Goal: Task Accomplishment & Management: Use online tool/utility

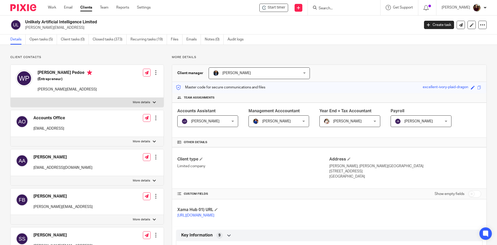
click at [246, 23] on h2 "Unlikely Artificial Intelligence Limited" at bounding box center [181, 21] width 313 height 5
click at [337, 8] on input "Search" at bounding box center [341, 8] width 47 height 5
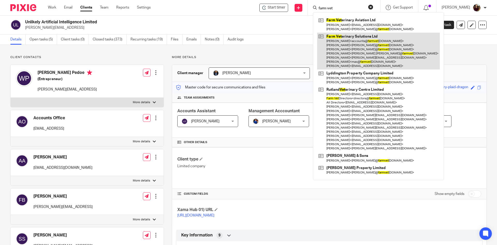
type input "farm vet"
click at [353, 39] on link at bounding box center [378, 51] width 123 height 37
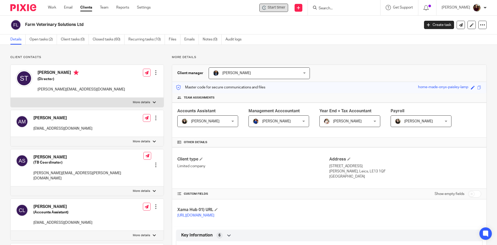
click at [277, 7] on span "Start timer" at bounding box center [277, 7] width 18 height 5
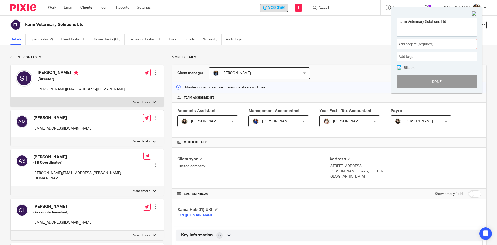
click at [437, 47] on div "Add project (required) :" at bounding box center [437, 44] width 80 height 10
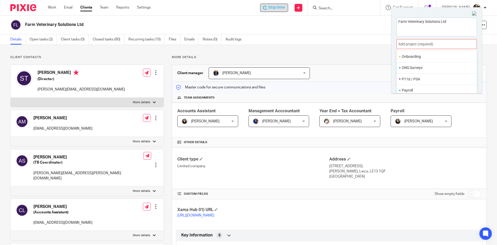
scroll to position [194, 0]
click at [421, 68] on li "Payroll" at bounding box center [436, 67] width 68 height 5
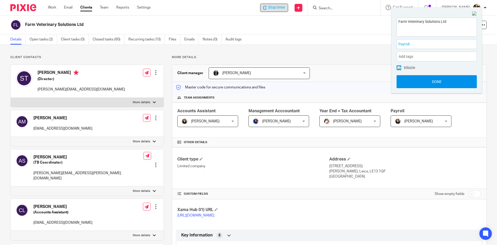
click at [428, 80] on button "Done" at bounding box center [437, 81] width 80 height 13
